Goal: Information Seeking & Learning: Learn about a topic

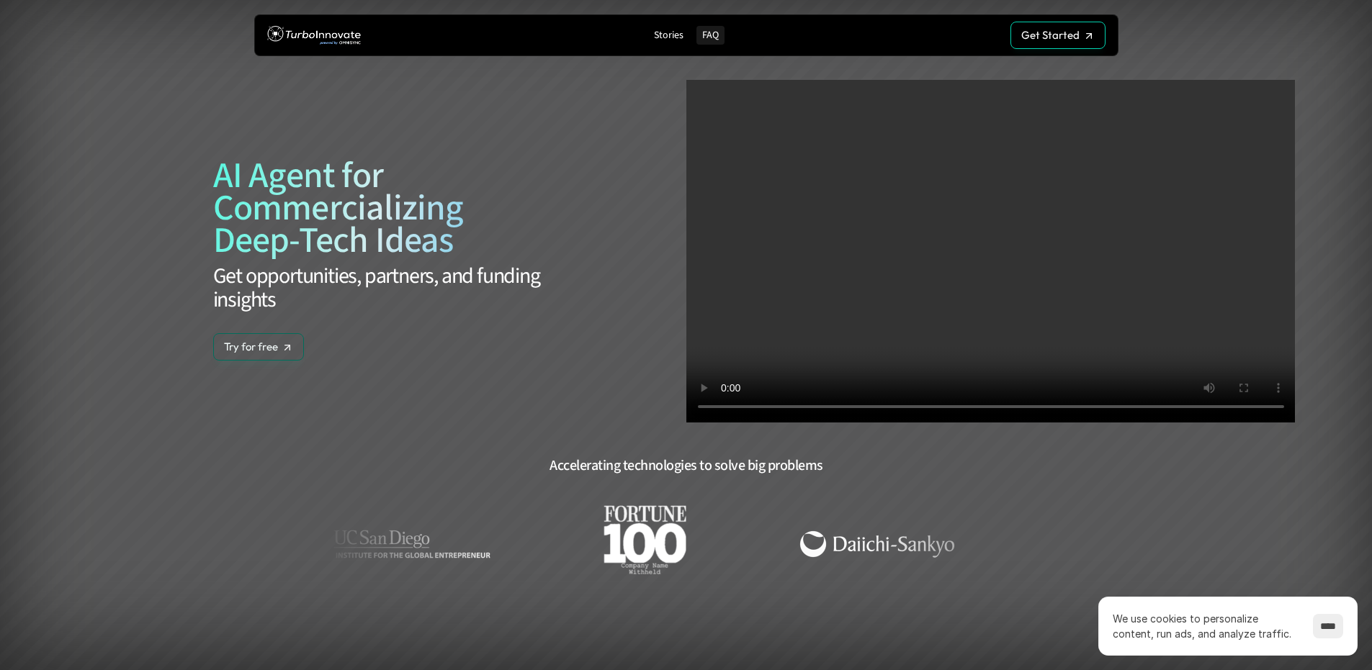
click at [709, 31] on p "FAQ" at bounding box center [710, 36] width 17 height 12
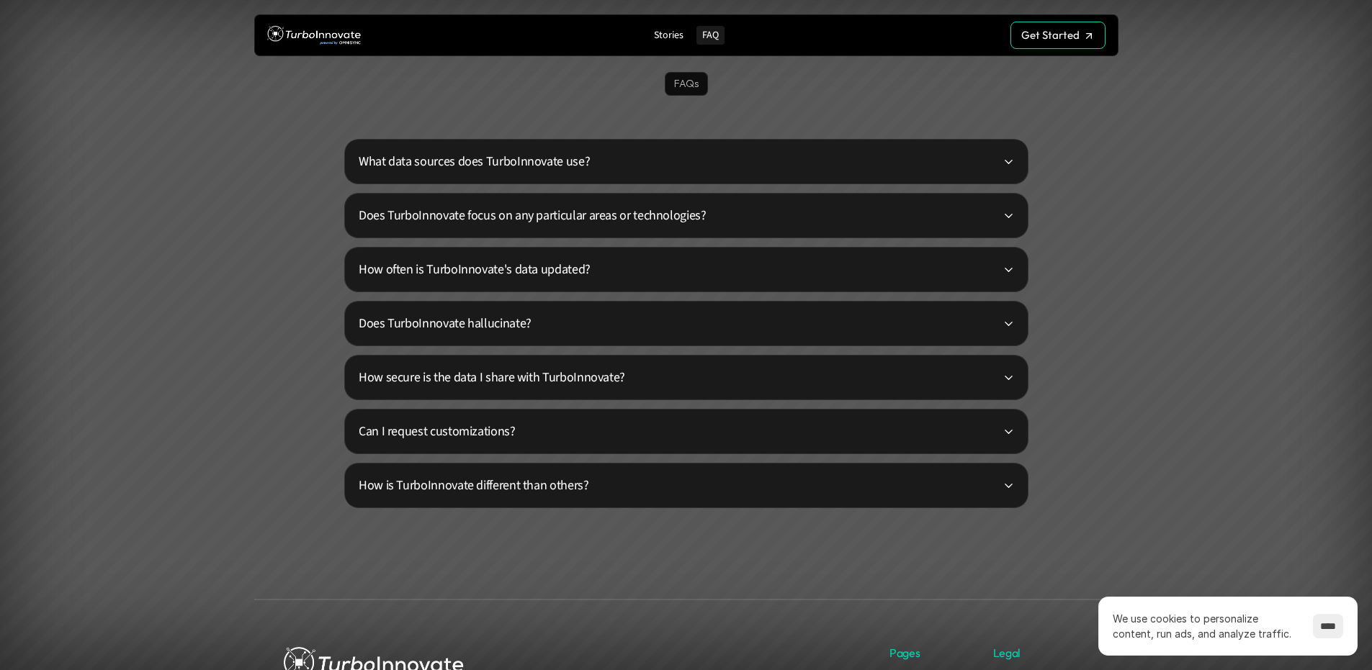
click at [998, 167] on p "What data sources does TurboInnovate use?" at bounding box center [681, 161] width 644 height 19
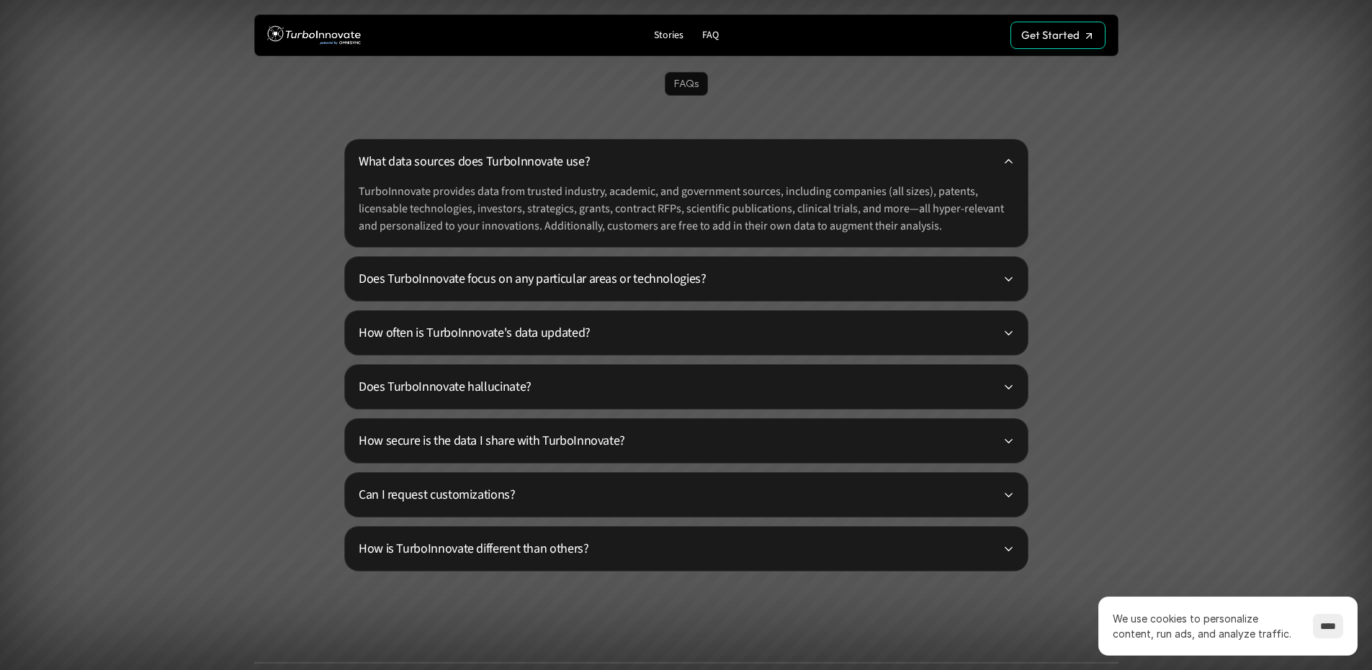
click at [998, 167] on p "What data sources does TurboInnovate use?" at bounding box center [681, 161] width 644 height 19
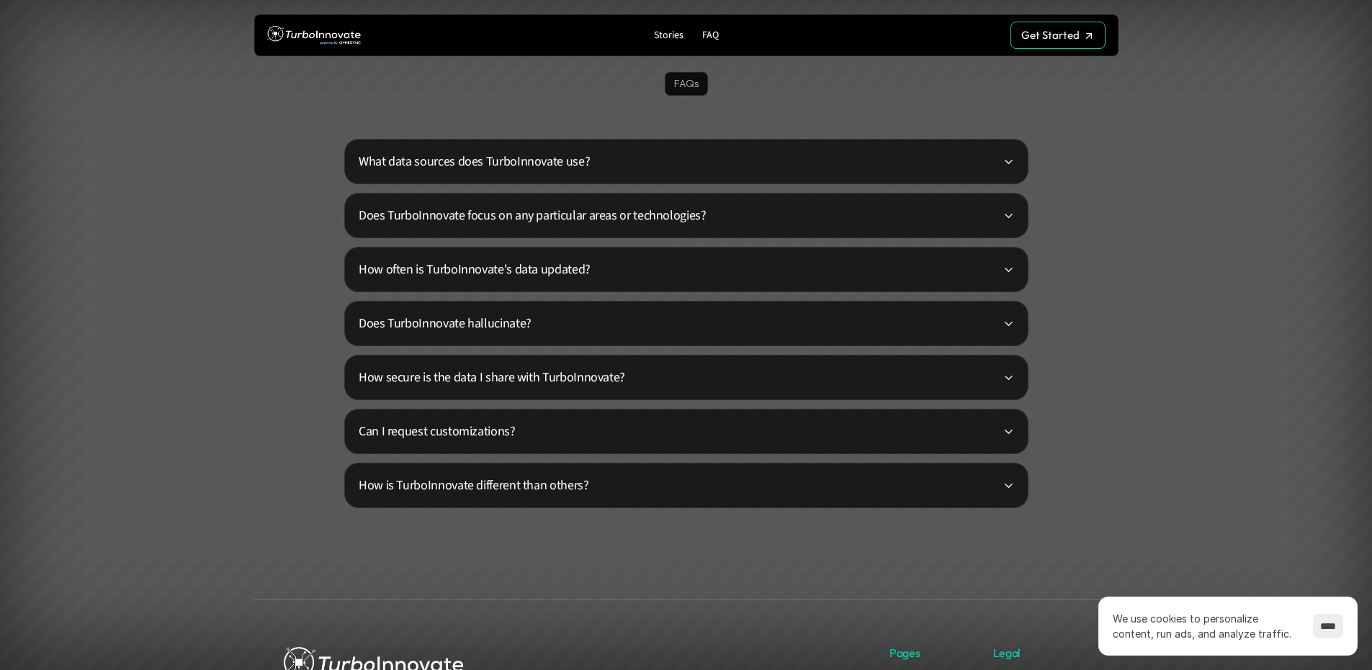
click at [984, 210] on p "Does TurboInnovate focus on any particular areas or technologies?" at bounding box center [681, 215] width 644 height 19
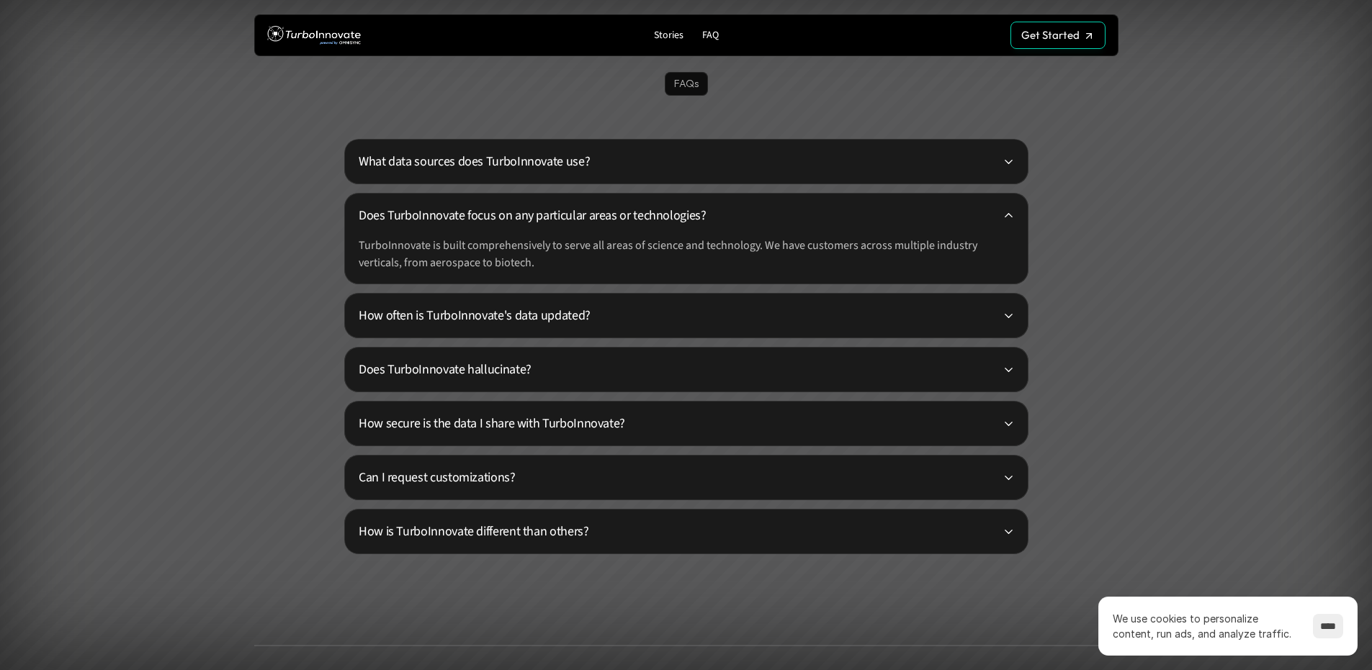
click at [984, 210] on p "Does TurboInnovate focus on any particular areas or technologies?" at bounding box center [681, 215] width 644 height 19
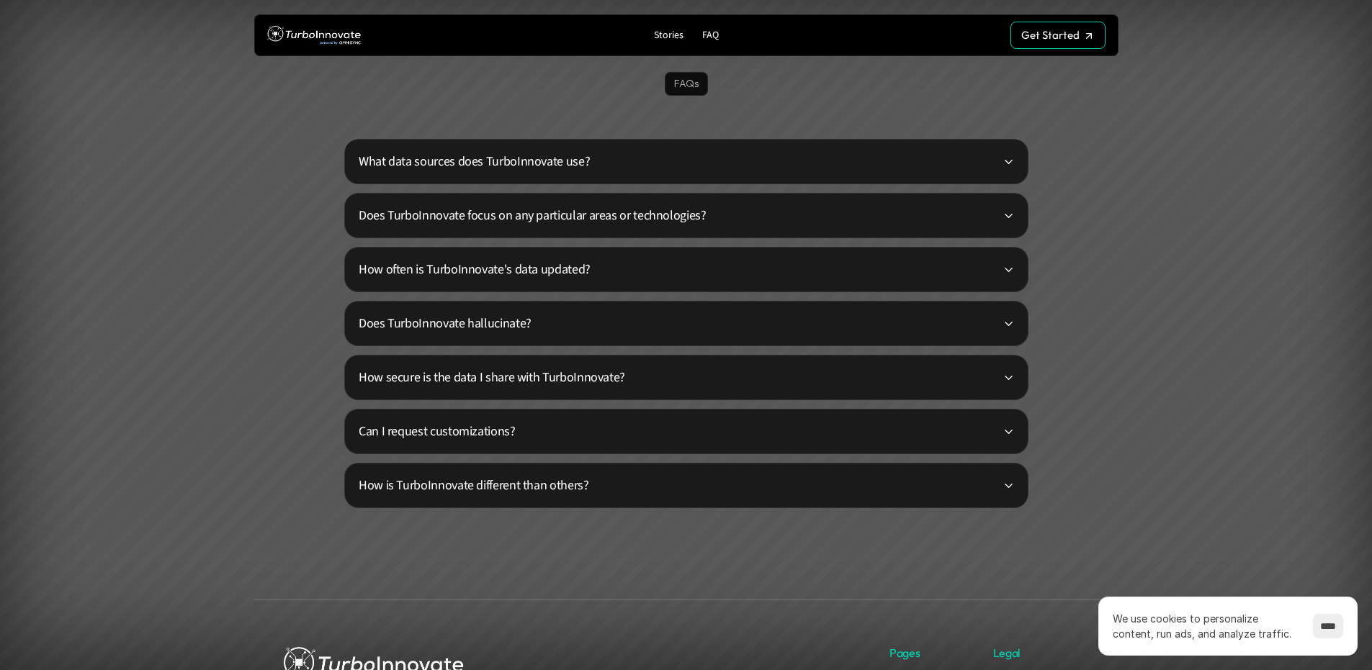
click at [942, 482] on p "How is TurboInnovate different than others?" at bounding box center [681, 485] width 644 height 19
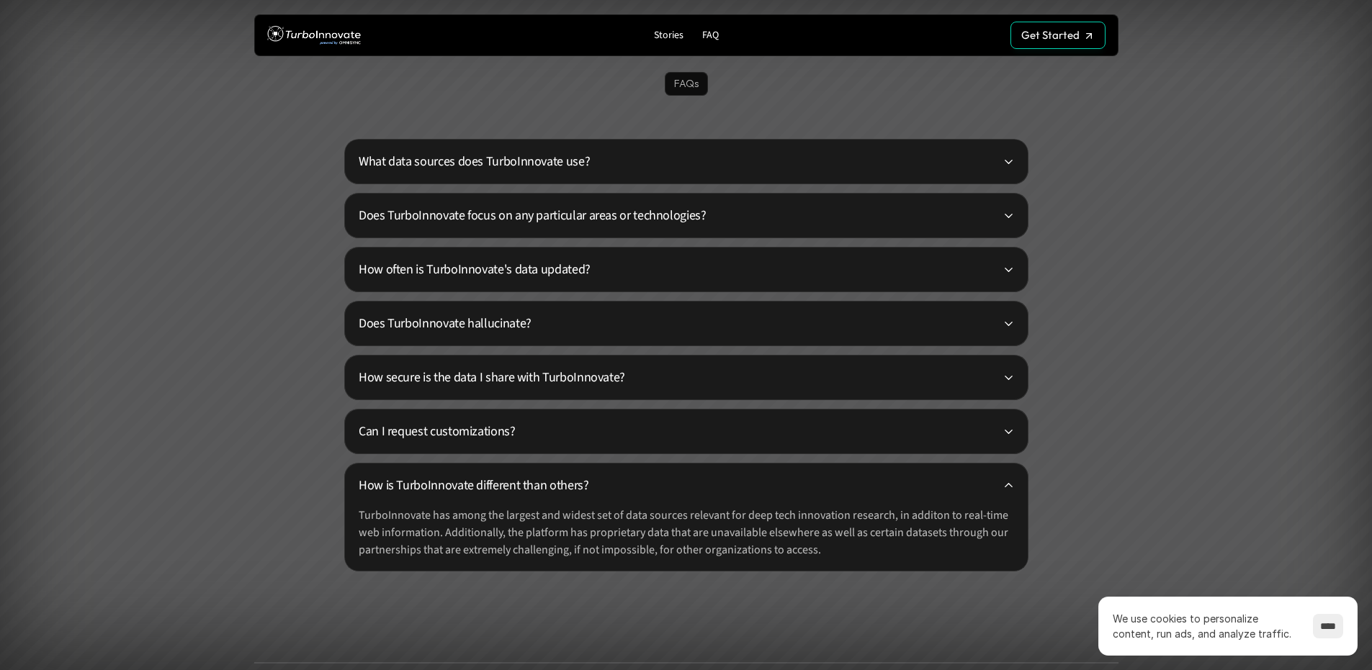
click at [947, 482] on p "How is TurboInnovate different than others?" at bounding box center [681, 485] width 644 height 19
